Goal: Information Seeking & Learning: Check status

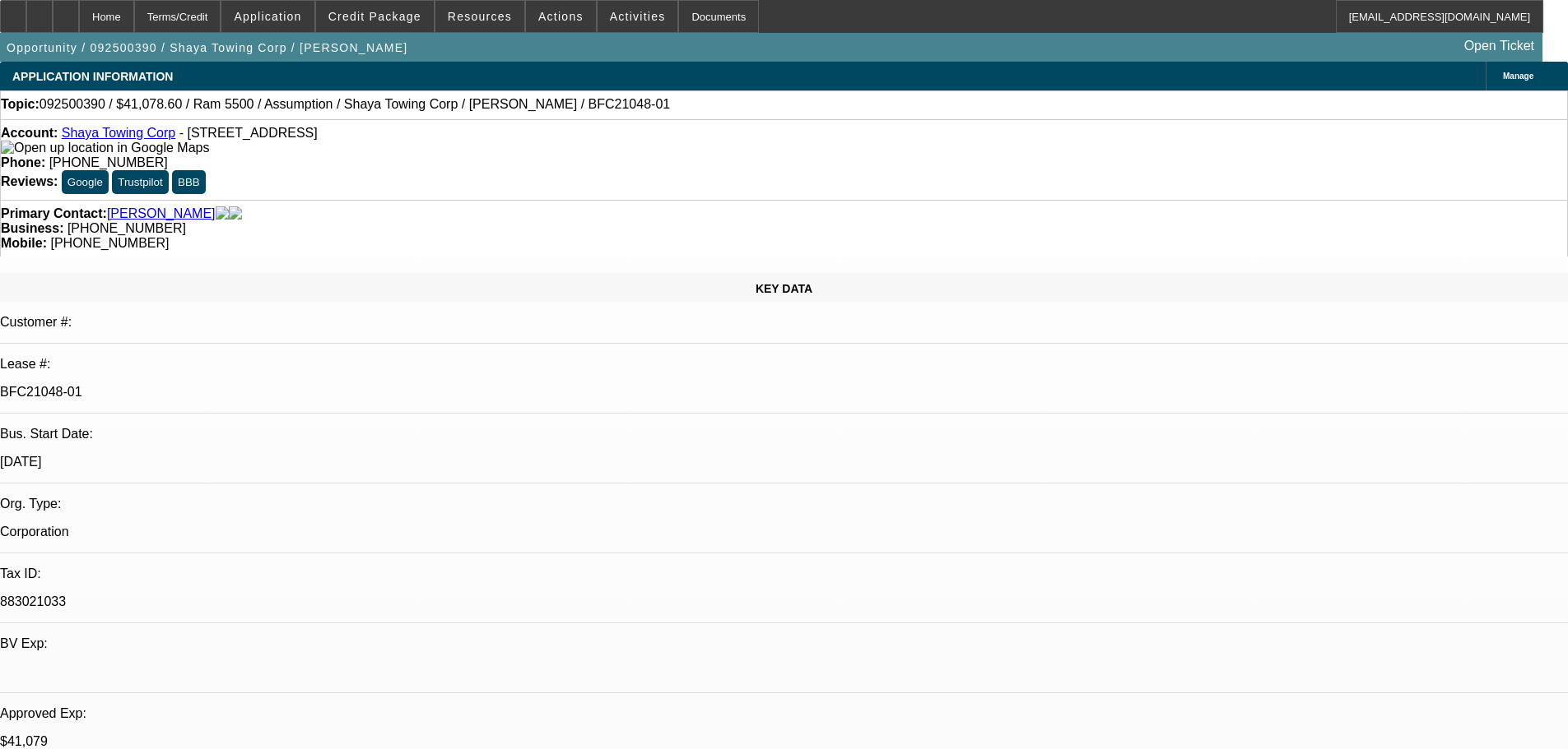
select select "0"
select select "2"
select select "0.1"
select select "4"
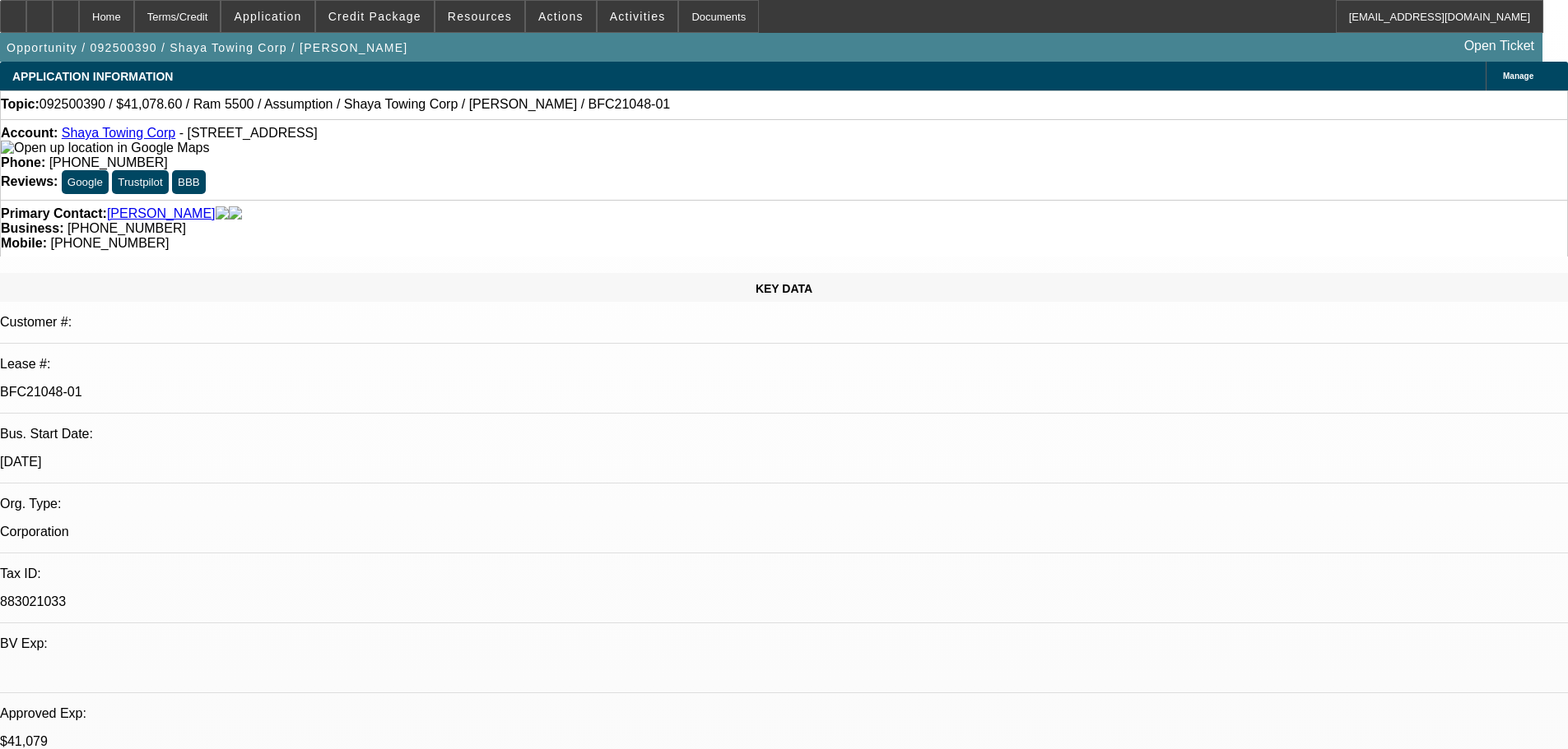
select select "0"
select select "0.1"
select select "4"
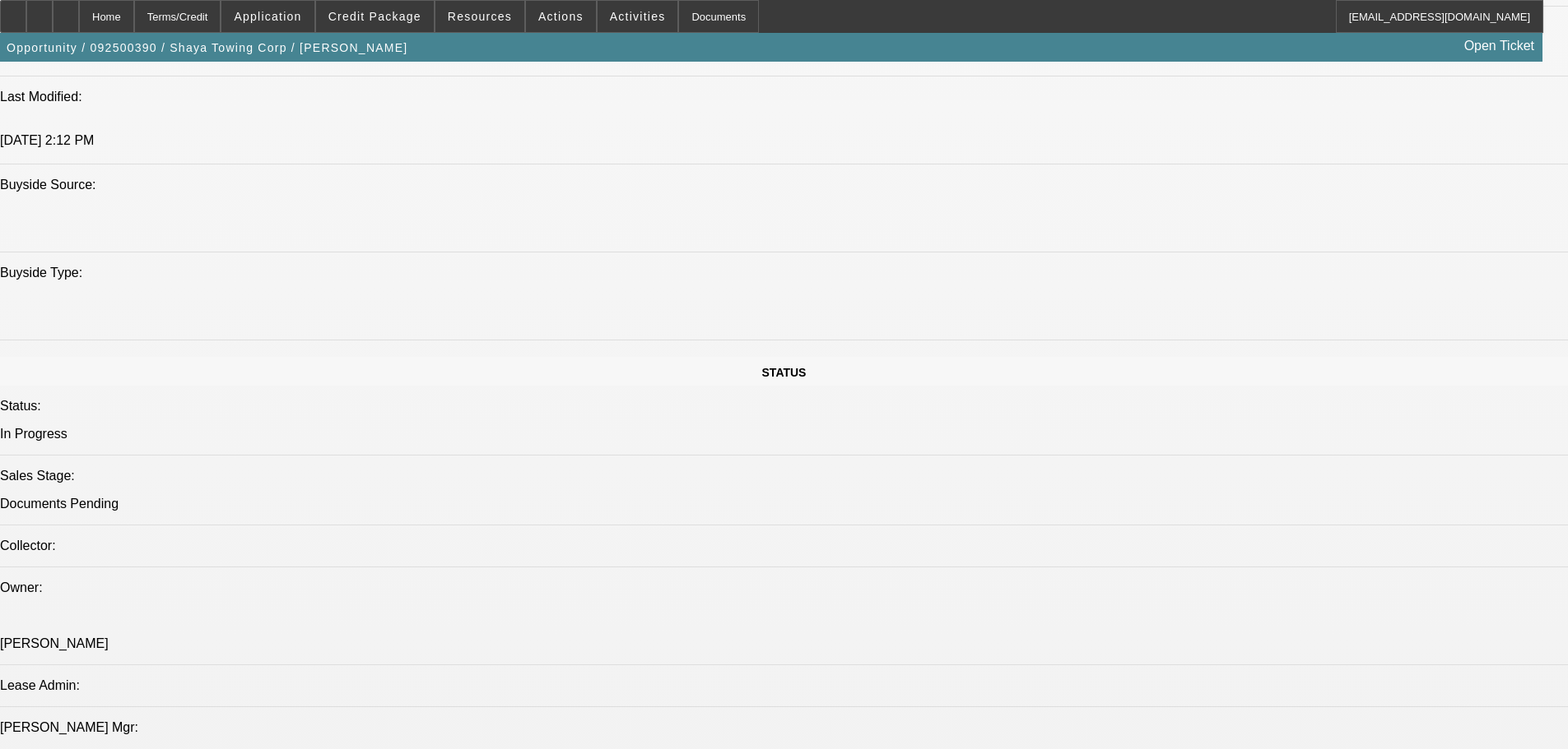
scroll to position [684, 0]
drag, startPoint x: 1158, startPoint y: 292, endPoint x: 1157, endPoint y: 283, distance: 9.1
